Goal: Communication & Community: Answer question/provide support

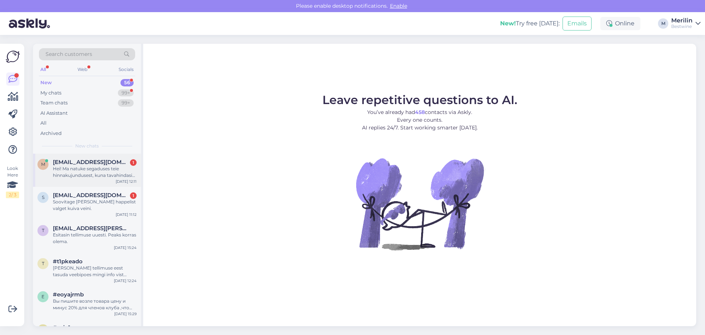
click at [82, 168] on div "Hei! Ma natuke segaduses teie hinnakujundusest, kuna tavahindasid toodetel ei o…" at bounding box center [95, 171] width 84 height 13
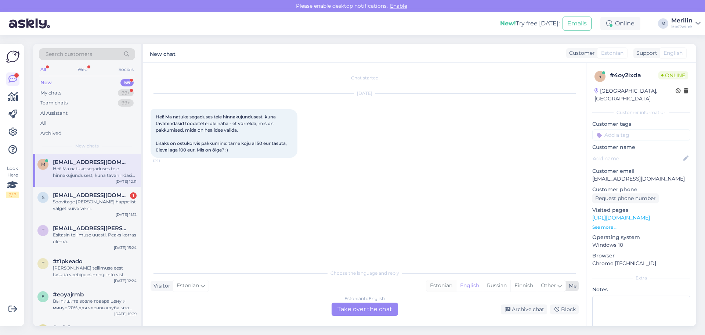
click at [442, 286] on div "Estonian" at bounding box center [441, 285] width 30 height 11
click at [377, 310] on div "Estonian to Estonian Take over the chat" at bounding box center [365, 308] width 66 height 13
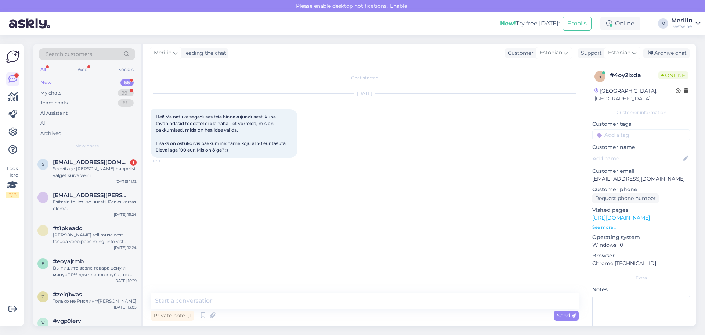
click at [245, 292] on div "Chat started [DATE] Hei! Ma natuke segaduses teie hinnakujundusest, kuna tavahi…" at bounding box center [364, 194] width 443 height 263
click at [237, 299] on textarea at bounding box center [365, 300] width 428 height 15
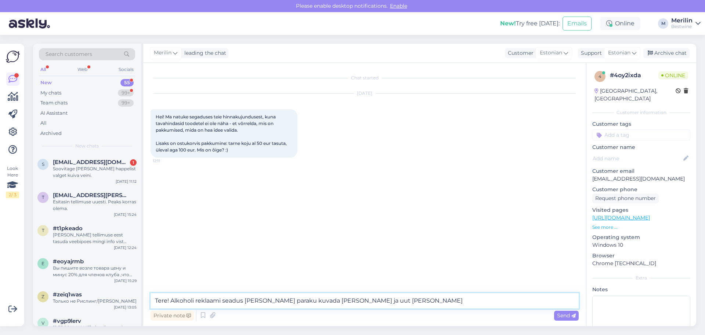
click at [223, 300] on textarea "Tere! Alkoholi reklaami seadus [PERSON_NAME] paraku kuvada [PERSON_NAME] ja uut…" at bounding box center [365, 300] width 428 height 15
type textarea "Tere! Alkoholi reklaamiseadus [PERSON_NAME] paraku kuvada [PERSON_NAME] ja uut …"
click at [383, 299] on textarea "Tere! Alkoholi reklaamiseadus [PERSON_NAME] paraku kuvada [PERSON_NAME] ja uut …" at bounding box center [365, 300] width 428 height 15
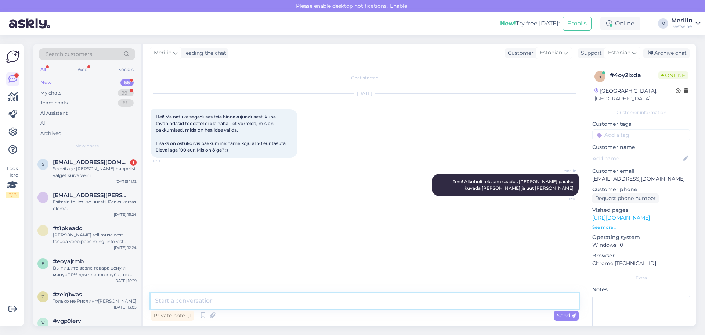
paste textarea "[URL][DOMAIN_NAME]"
type textarea "[URL][DOMAIN_NAME]"
type textarea "siin valik veinidest, millel suurem allahindlus"
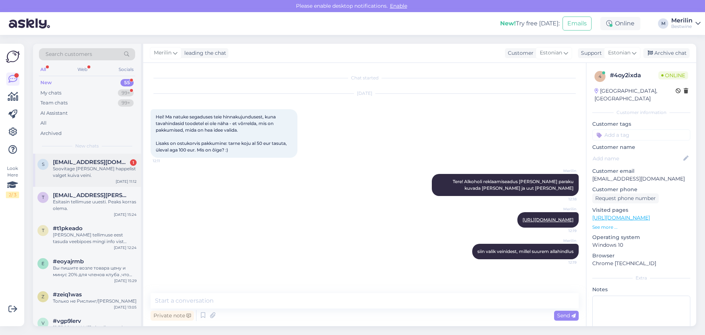
click at [103, 171] on div "Soovitage [PERSON_NAME] happelist valget kuiva veini." at bounding box center [95, 171] width 84 height 13
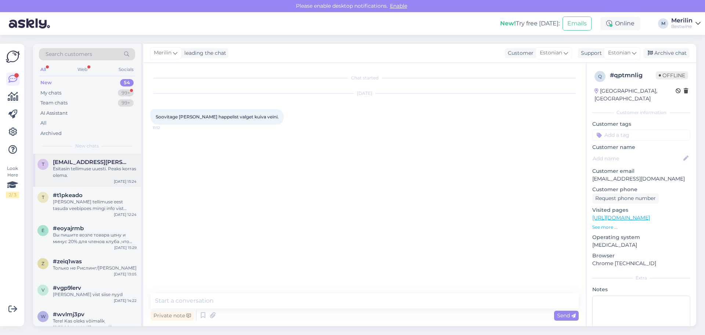
click at [70, 163] on span "[EMAIL_ADDRESS][PERSON_NAME][DOMAIN_NAME]" at bounding box center [91, 162] width 76 height 7
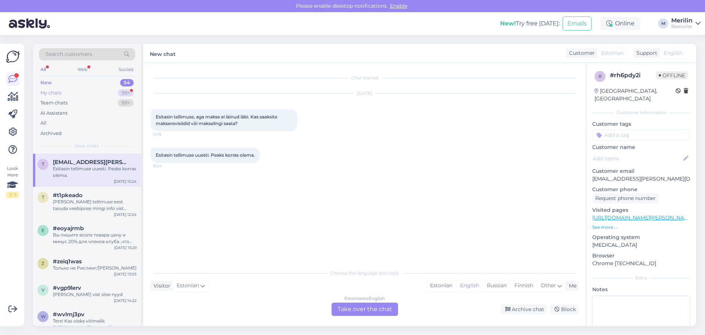
click at [65, 94] on div "My chats 99+" at bounding box center [87, 93] width 96 height 10
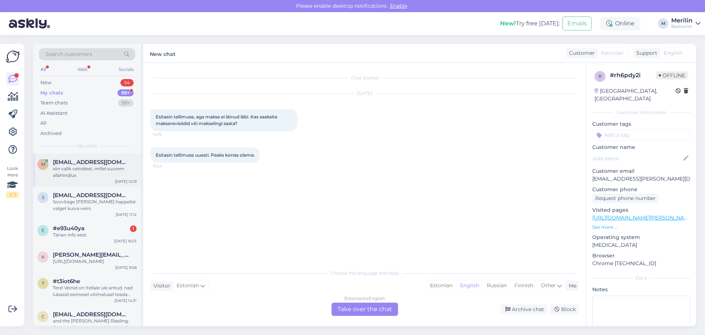
click at [85, 166] on div "siin valik veinidest, millel suurem allahindlus" at bounding box center [95, 171] width 84 height 13
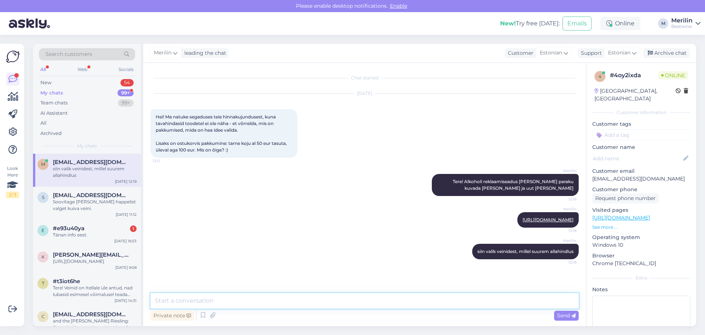
click at [275, 302] on textarea at bounding box center [365, 300] width 428 height 15
type textarea "õige on 100 eurot, aitäh tähelepanu juhtimast, teeme korrektuuri"
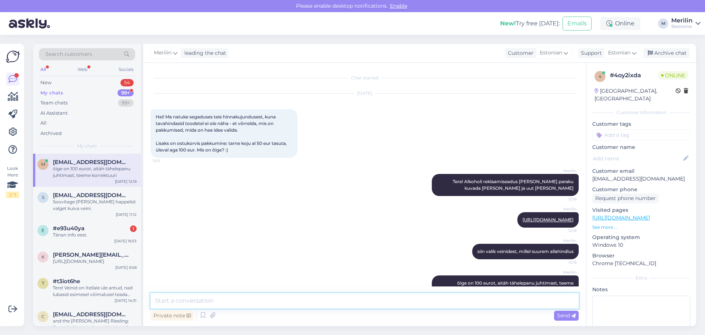
scroll to position [19, 0]
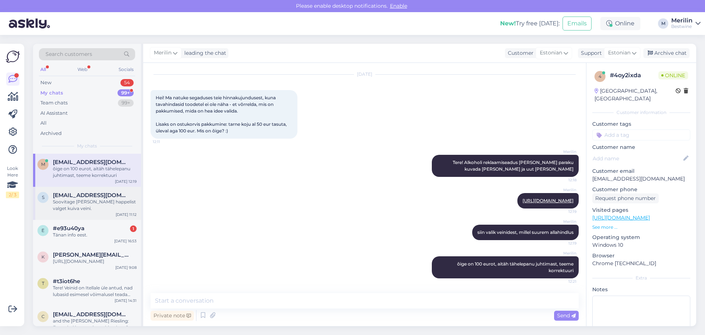
click at [51, 205] on div "s [EMAIL_ADDRESS][DOMAIN_NAME] Soovitage [PERSON_NAME] happelist valget kuiva v…" at bounding box center [86, 202] width 99 height 20
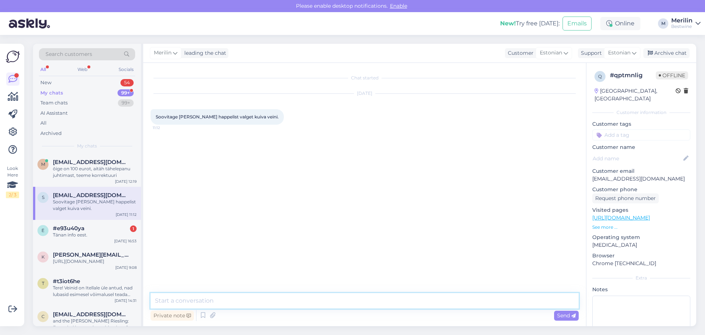
click at [199, 302] on textarea at bounding box center [365, 300] width 428 height 15
paste textarea "[URL][DOMAIN_NAME][US_STATE]"
type textarea "võiks sobida järgmine vein [URL][DOMAIN_NAME][US_STATE]"
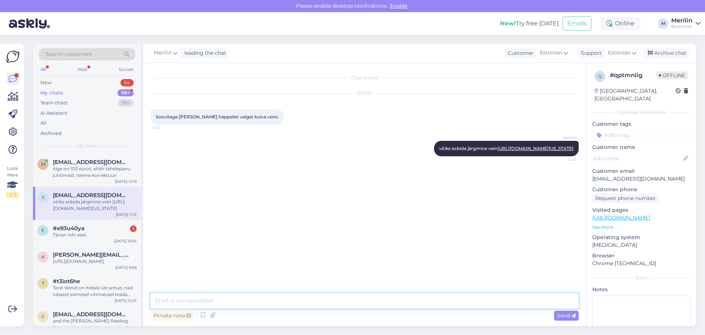
paste textarea "[URL][DOMAIN_NAME][PERSON_NAME]"
type textarea "[URL][DOMAIN_NAME][PERSON_NAME]"
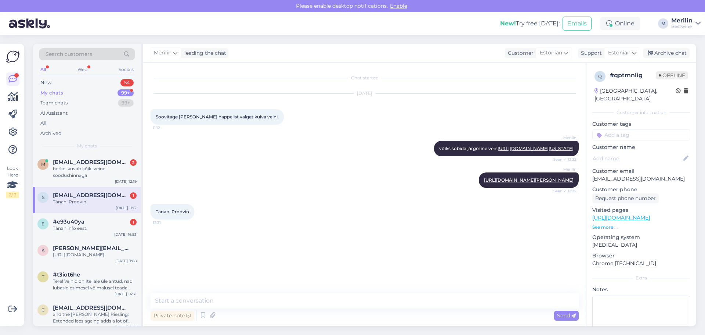
click at [89, 202] on div "Tänan. Proovin" at bounding box center [95, 201] width 84 height 7
click at [86, 173] on div "hetkel kuvab kõiki veine soodushinnaga" at bounding box center [95, 171] width 84 height 13
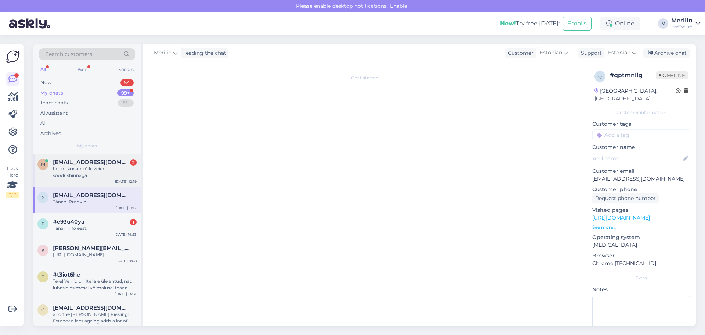
scroll to position [127, 0]
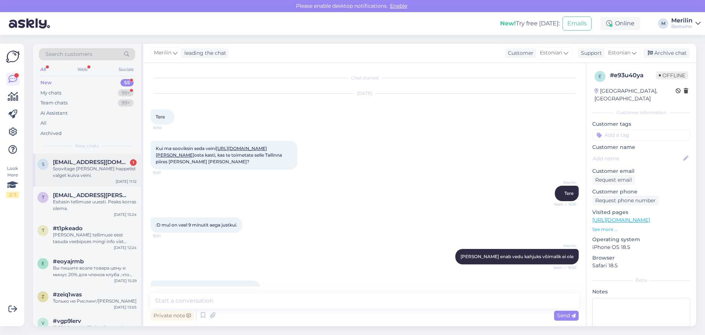
scroll to position [157, 0]
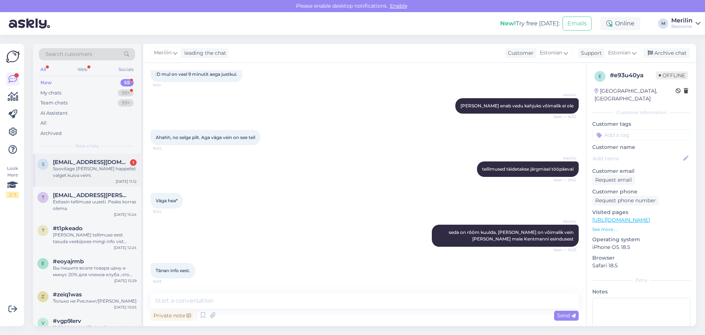
click at [71, 166] on div "Soovitage [PERSON_NAME] happelist valget kuiva veini." at bounding box center [95, 171] width 84 height 13
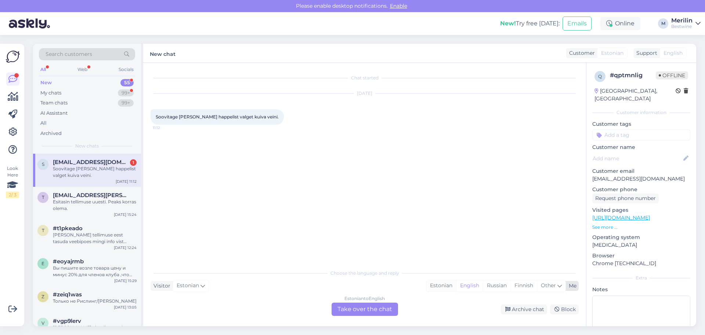
click at [440, 282] on div "Estonian" at bounding box center [441, 285] width 30 height 11
click at [374, 308] on div "Estonian to Estonian Take over the chat" at bounding box center [365, 308] width 66 height 13
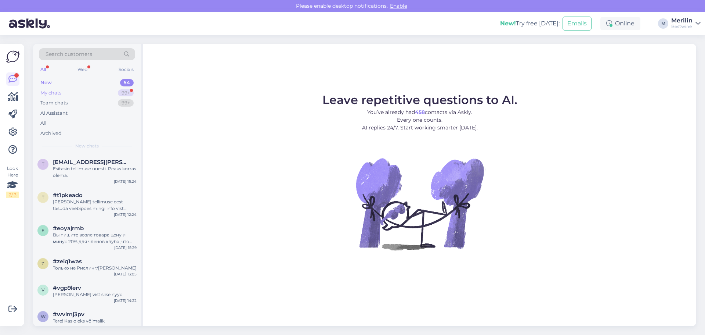
click at [61, 90] on div "My chats" at bounding box center [50, 92] width 21 height 7
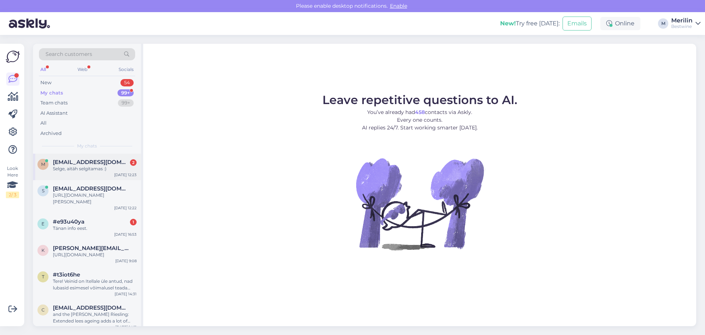
click at [75, 158] on div "m meerimall@gmail.com 2 Selge, aitäh selgitamas :) Aug 20 12:23" at bounding box center [87, 167] width 108 height 26
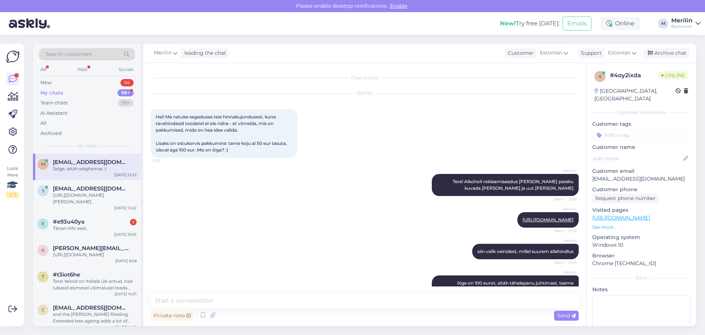
scroll to position [95, 0]
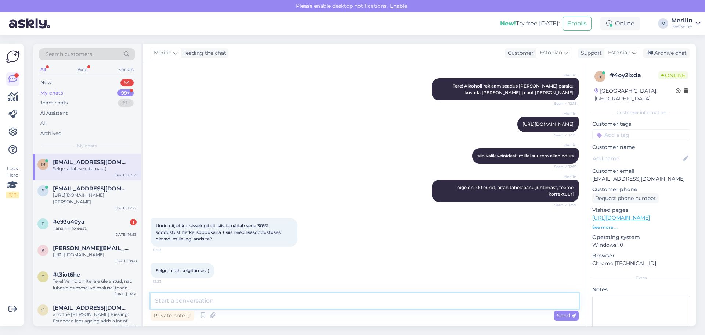
click at [206, 299] on textarea at bounding box center [365, 300] width 428 height 15
type textarea "hetkel kuvab kõiki veine soodushinnaga"
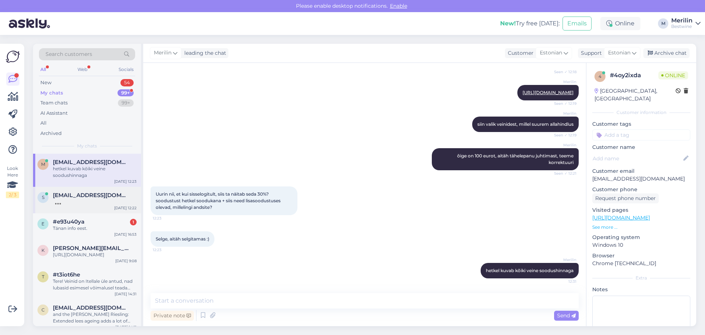
click at [81, 198] on span "[EMAIL_ADDRESS][DOMAIN_NAME]" at bounding box center [91, 195] width 76 height 7
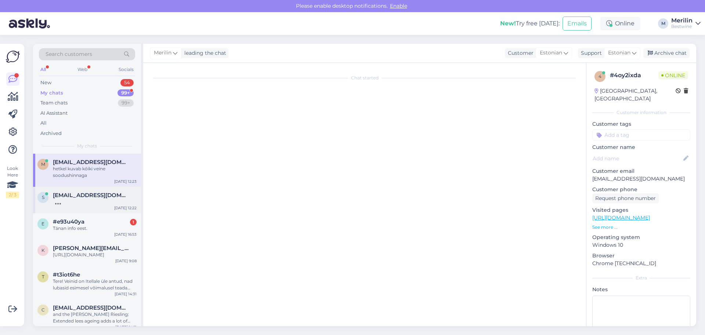
scroll to position [0, 0]
